Goal: Task Accomplishment & Management: Complete application form

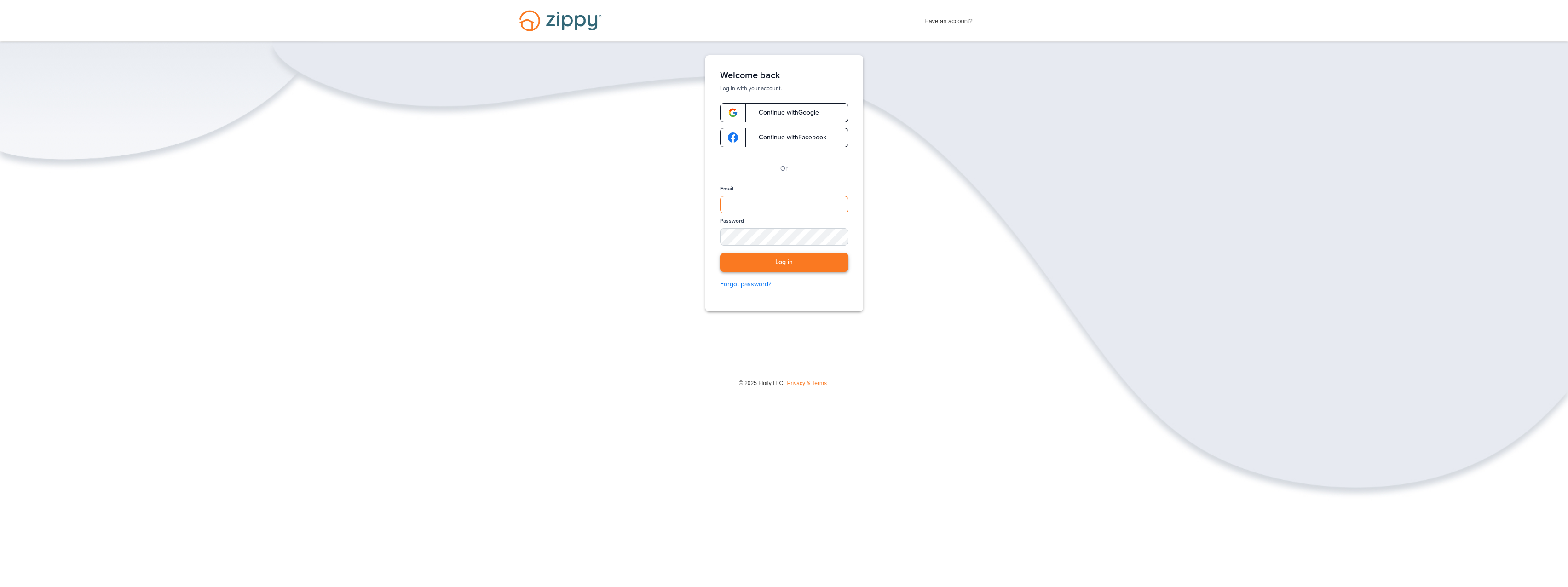
type input "**********"
click at [815, 254] on button "Log in" at bounding box center [784, 262] width 128 height 19
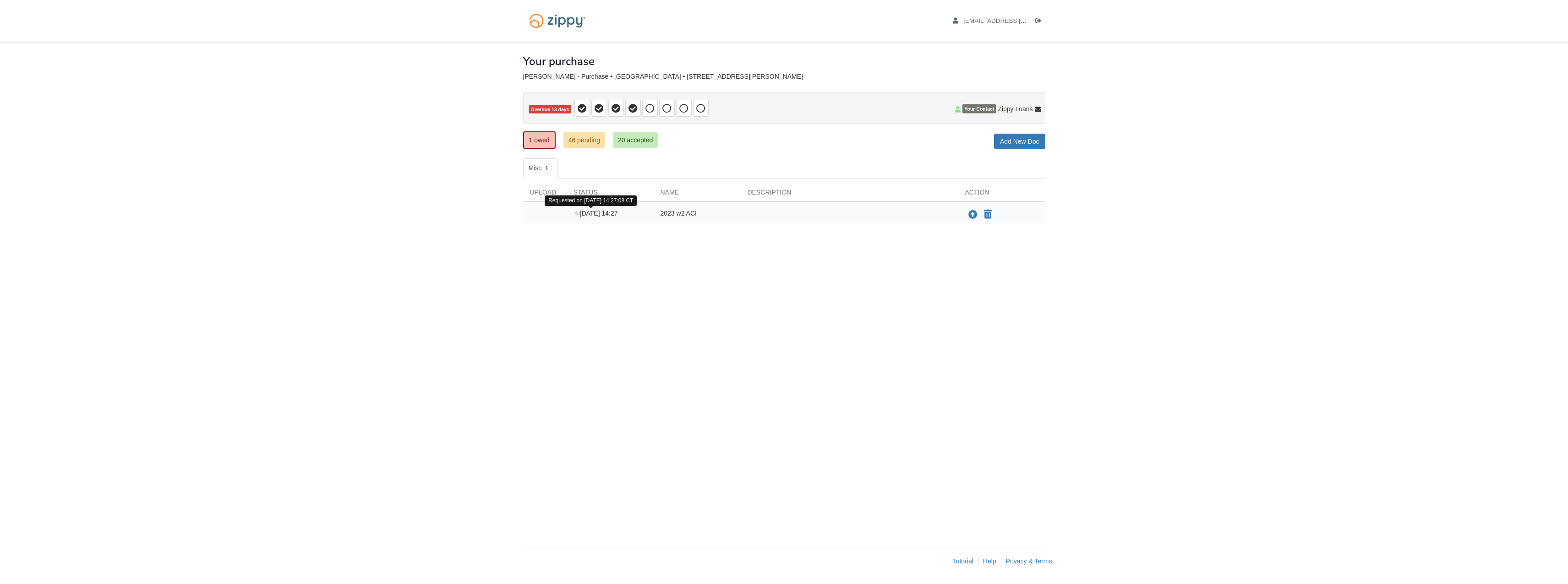
click at [586, 210] on span "[DATE] 14:27" at bounding box center [595, 214] width 44 height 7
click at [591, 212] on span "[DATE] 14:27" at bounding box center [595, 214] width 44 height 7
click at [683, 215] on span "2023 w2 ACI" at bounding box center [678, 214] width 36 height 7
click at [970, 213] on icon "Upload 2023 w2 ACI" at bounding box center [973, 215] width 9 height 9
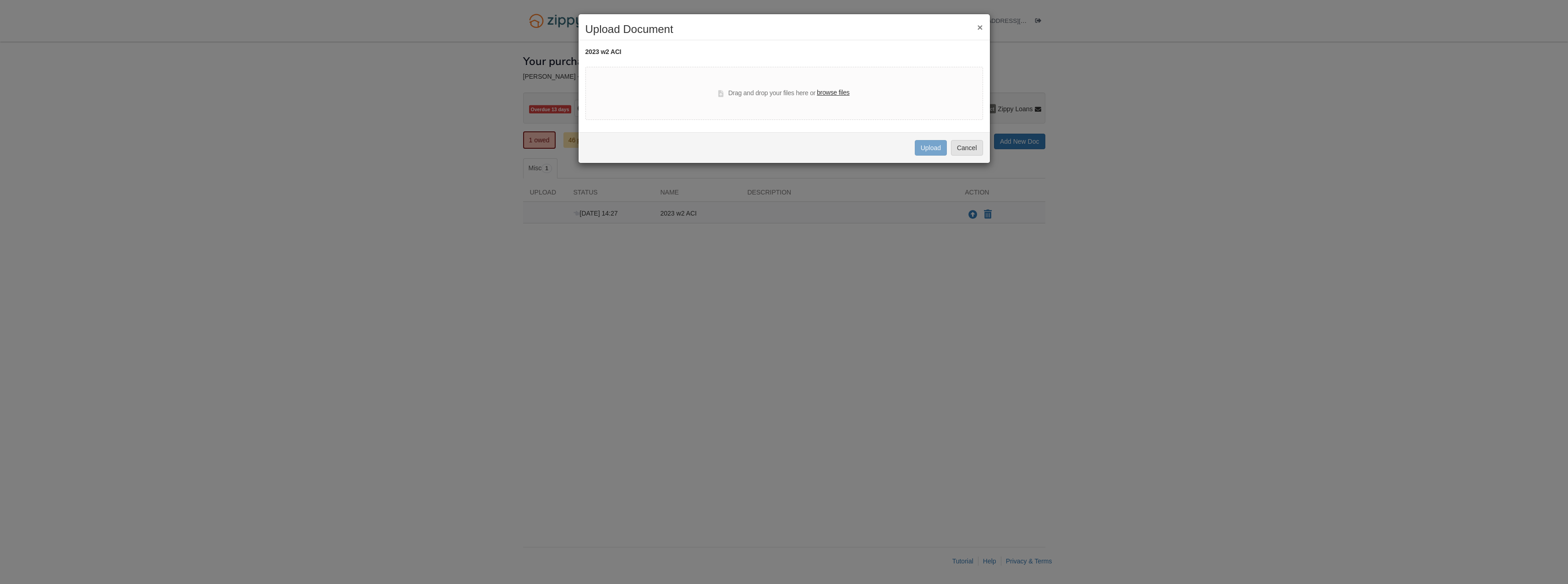
click at [841, 91] on label "browse files" at bounding box center [833, 92] width 32 height 10
click at [0, 0] on input "browse files" at bounding box center [0, 0] width 0 height 0
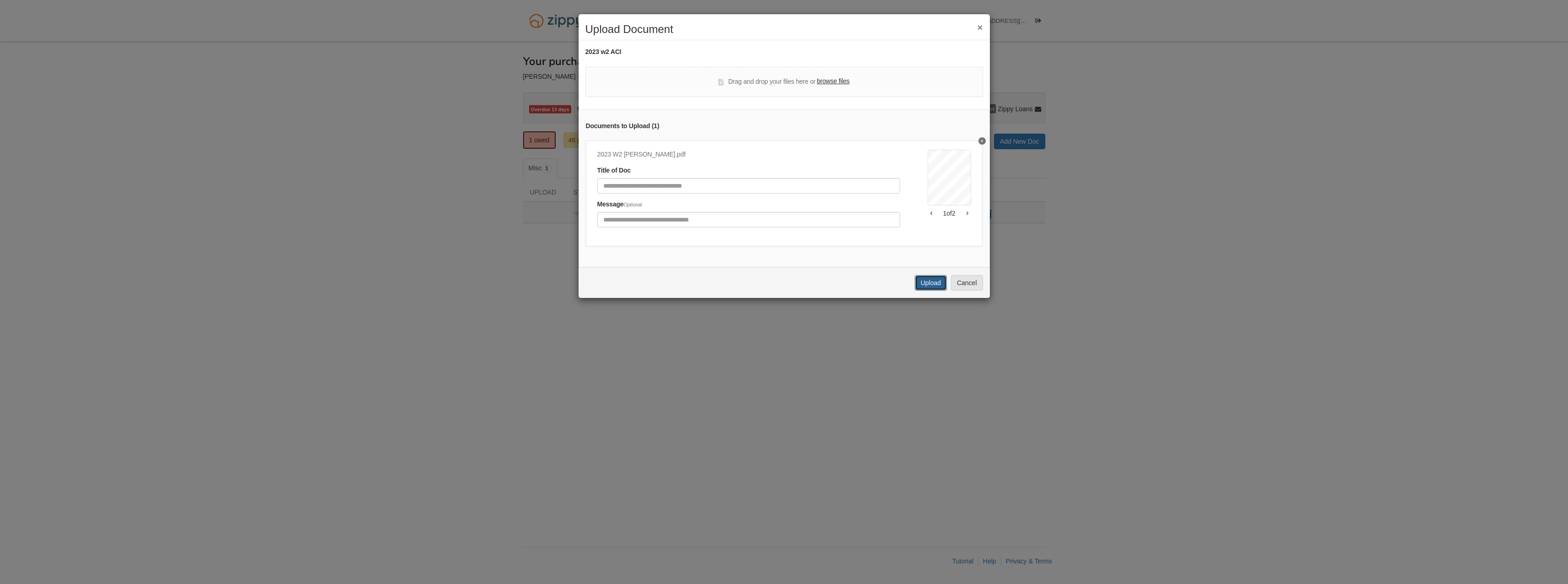
click at [931, 291] on button "Upload" at bounding box center [931, 283] width 32 height 16
